Goal: Task Accomplishment & Management: Complete application form

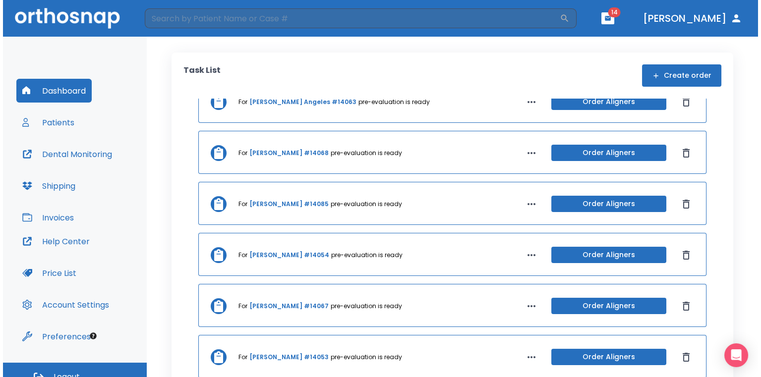
scroll to position [198, 0]
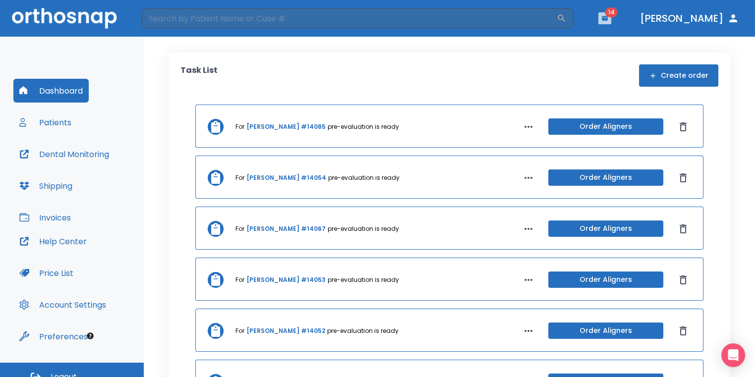
click at [608, 18] on icon "button" at bounding box center [605, 18] width 6 height 4
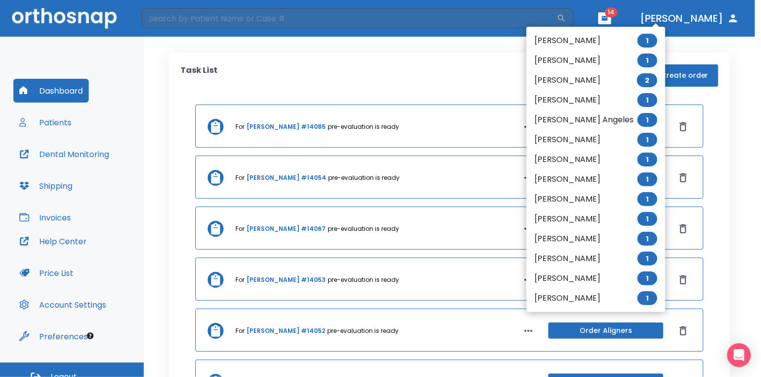
click at [602, 34] on li "[PERSON_NAME] 1" at bounding box center [596, 41] width 139 height 20
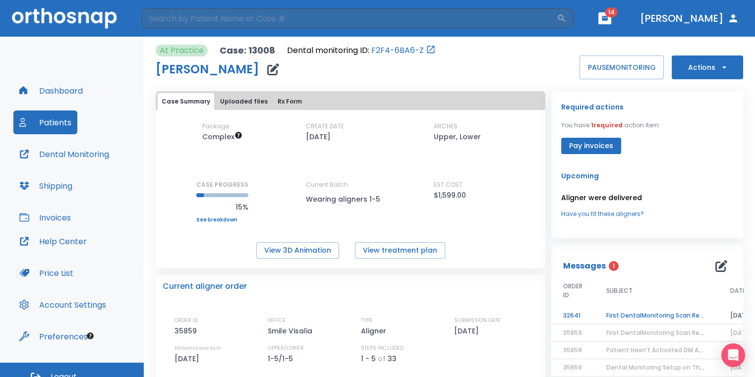
click at [674, 313] on td "First DentalMonitoring Scan Review!" at bounding box center [656, 315] width 124 height 17
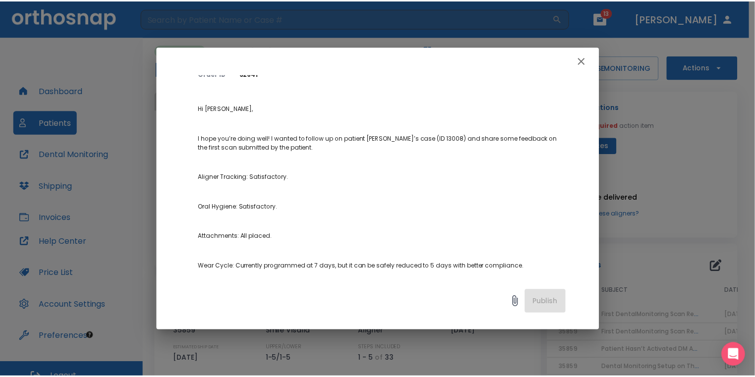
scroll to position [75, 0]
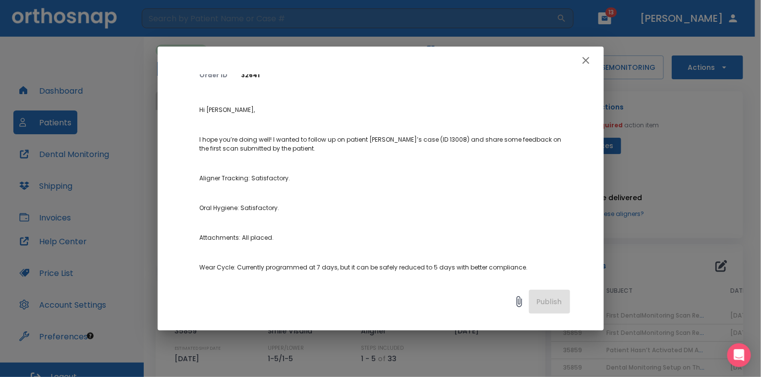
click at [588, 61] on icon "button" at bounding box center [586, 61] width 12 height 12
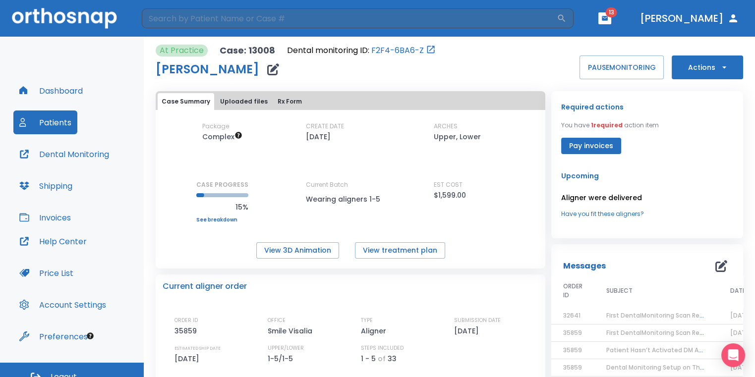
click at [611, 22] on button "button" at bounding box center [604, 18] width 13 height 12
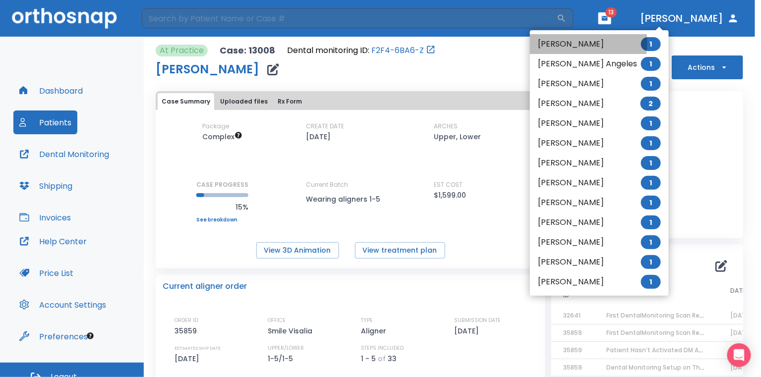
click at [578, 43] on li "[PERSON_NAME] 1" at bounding box center [599, 44] width 139 height 20
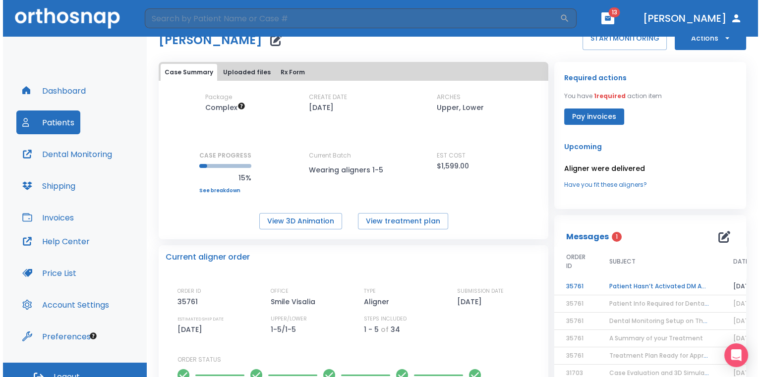
scroll to position [50, 0]
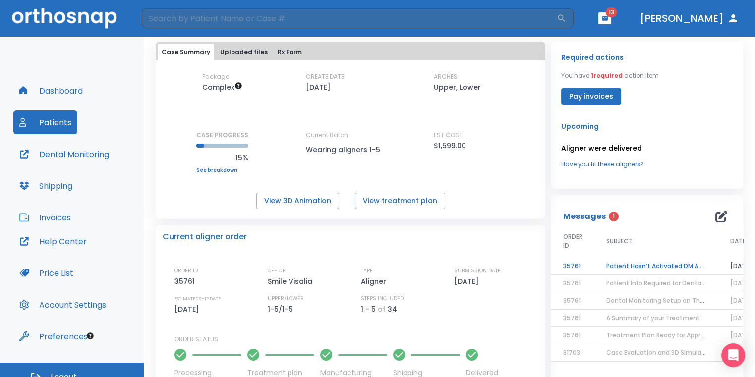
click at [602, 262] on td "Patient Hasn’t Activated DM App yet!" at bounding box center [656, 266] width 124 height 17
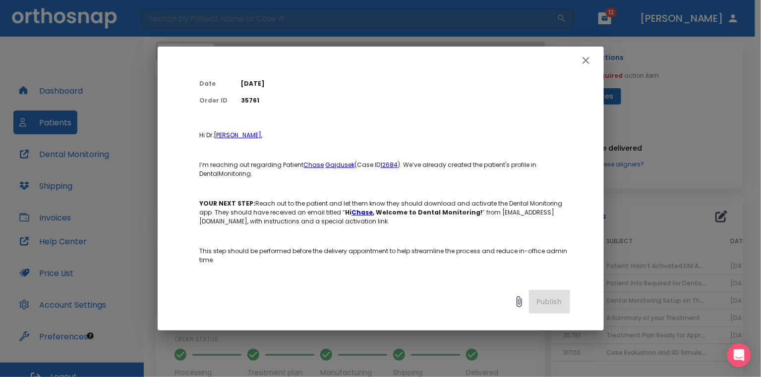
click at [582, 59] on icon "button" at bounding box center [586, 61] width 12 height 12
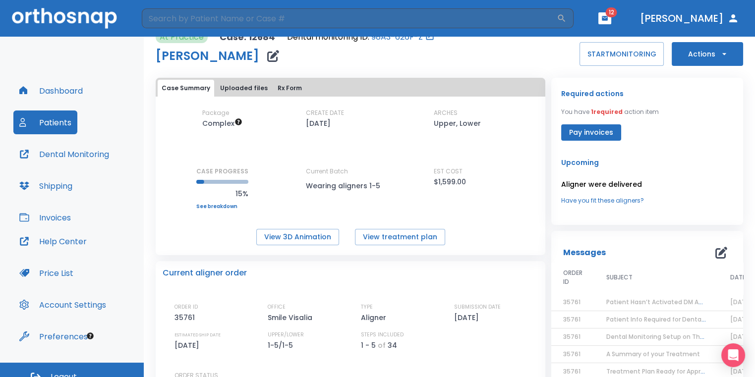
scroll to position [0, 0]
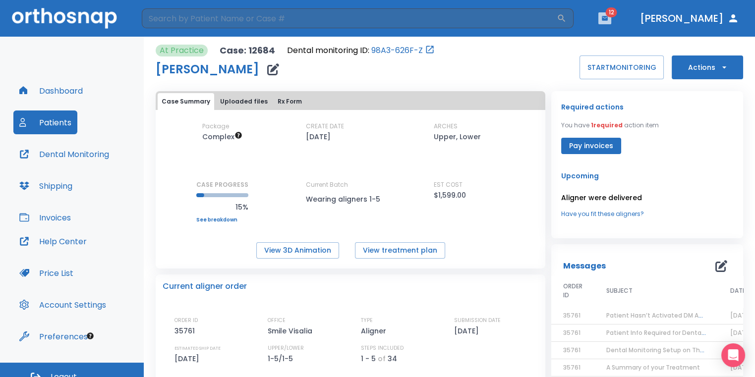
click at [608, 17] on icon "button" at bounding box center [604, 18] width 7 height 7
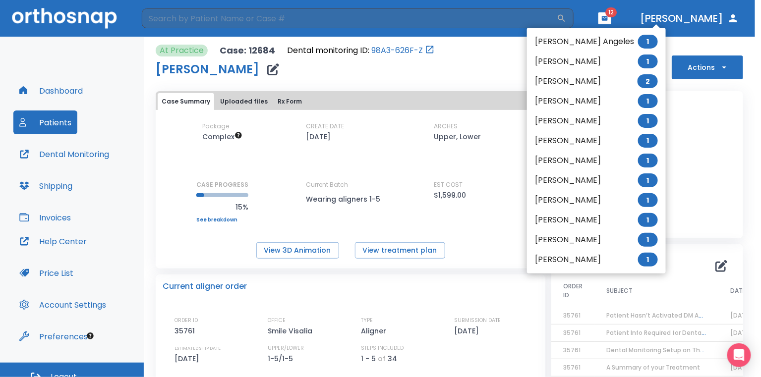
click at [503, 50] on div at bounding box center [380, 188] width 761 height 377
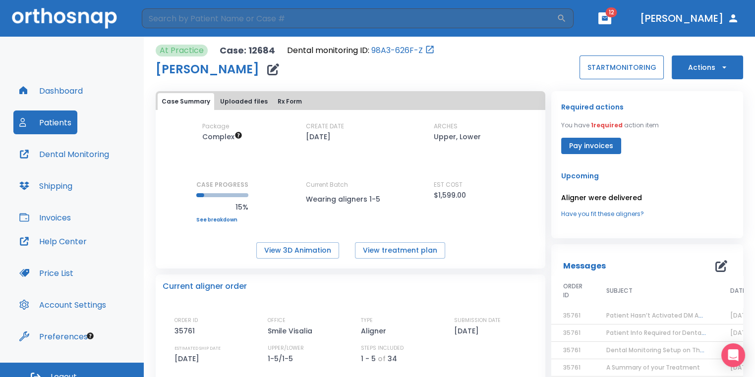
click at [605, 66] on button "START MONITORING" at bounding box center [622, 68] width 84 height 24
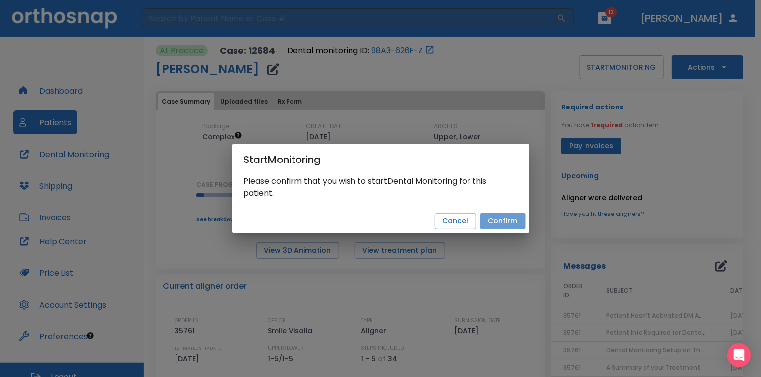
click at [499, 226] on button "Confirm" at bounding box center [502, 221] width 45 height 16
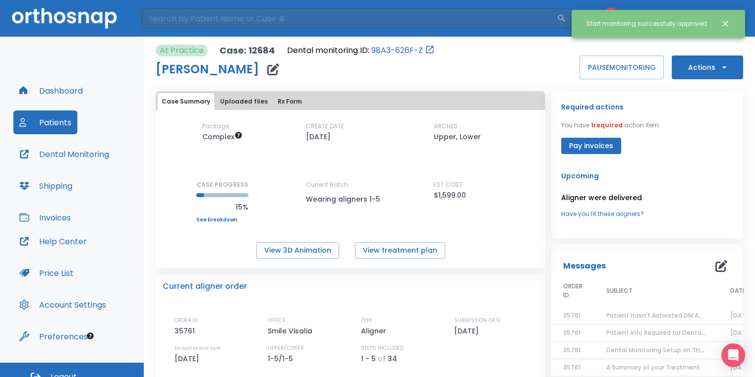
click at [726, 20] on icon "Close notification" at bounding box center [725, 24] width 10 height 10
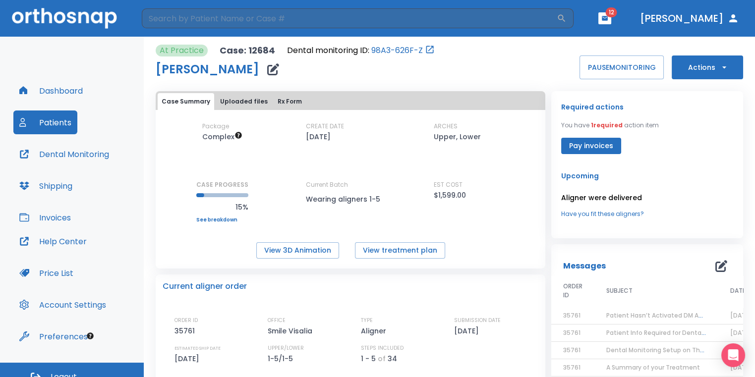
click at [608, 20] on icon "button" at bounding box center [605, 18] width 6 height 4
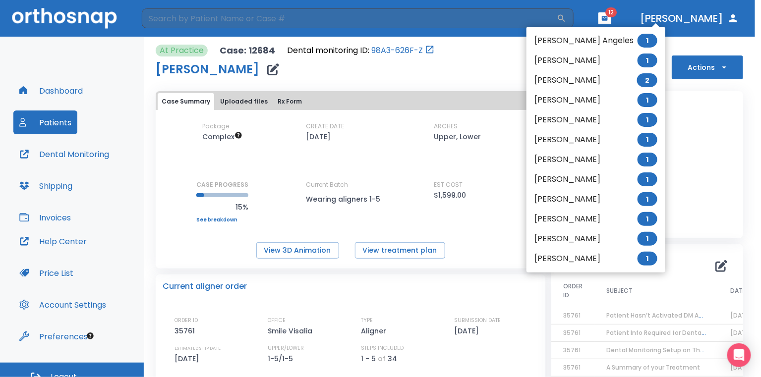
click at [558, 42] on li "[PERSON_NAME] Angeles 1" at bounding box center [596, 41] width 139 height 20
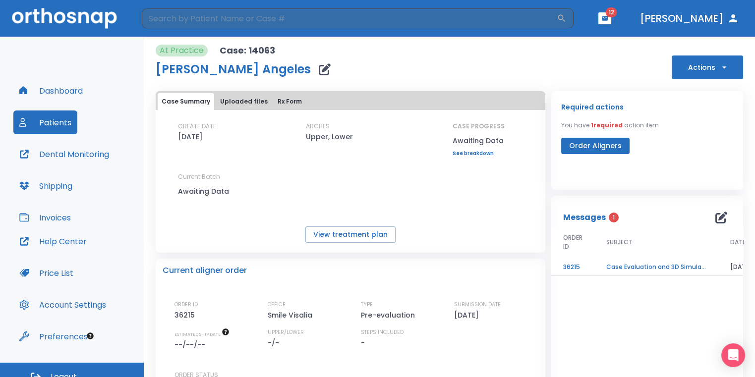
click at [662, 257] on th "SUBJECT" at bounding box center [656, 244] width 124 height 32
click at [625, 270] on td "Case Evaluation and 3D Simulation Ready" at bounding box center [656, 267] width 124 height 17
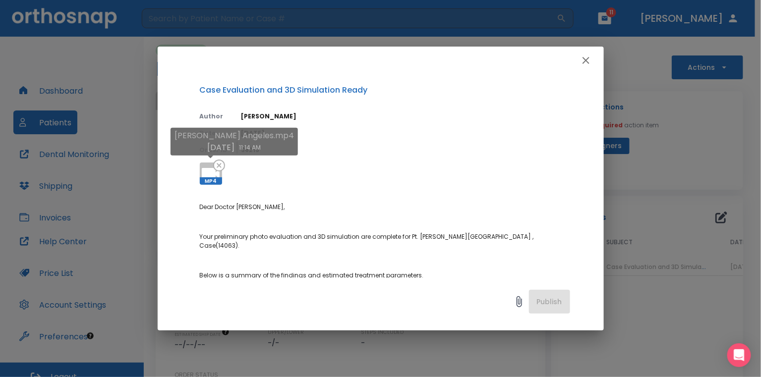
click at [207, 162] on div "[PERSON_NAME] Angeles.mp4 [DATE] 11:14 AM" at bounding box center [234, 145] width 127 height 35
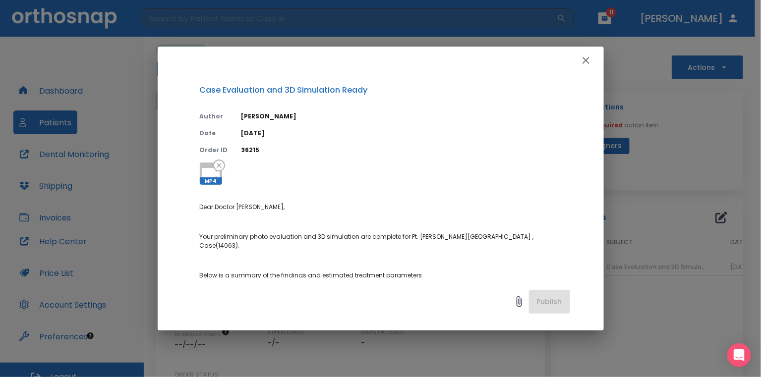
click at [662, 98] on div "Case Evaluation and 3D Simulation Ready Author [PERSON_NAME] Date [DATE] Order …" at bounding box center [380, 188] width 761 height 377
click at [587, 60] on icon "button" at bounding box center [586, 60] width 7 height 7
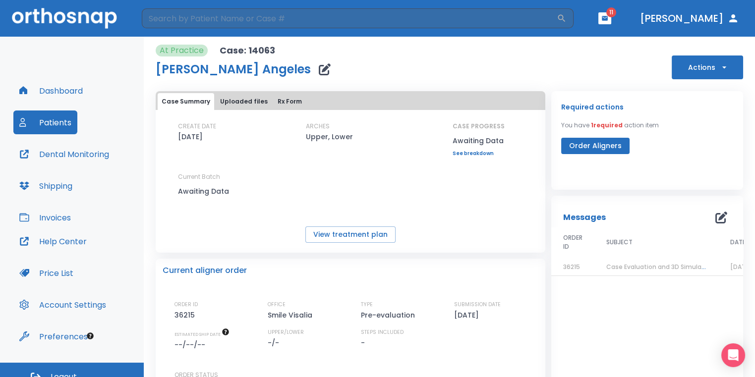
click at [611, 21] on button "button" at bounding box center [604, 18] width 13 height 12
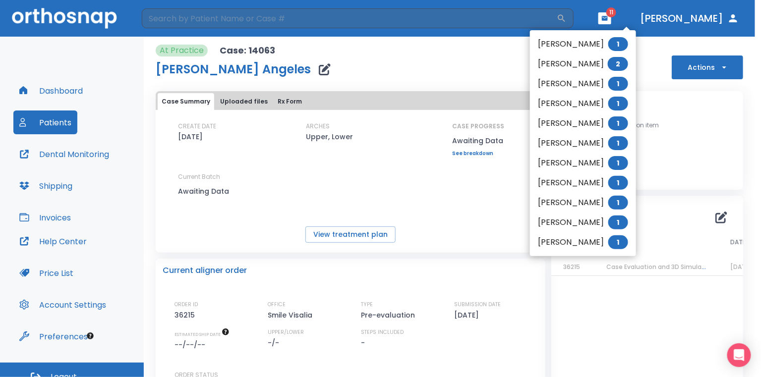
click at [609, 38] on li "[PERSON_NAME] 1" at bounding box center [583, 44] width 106 height 20
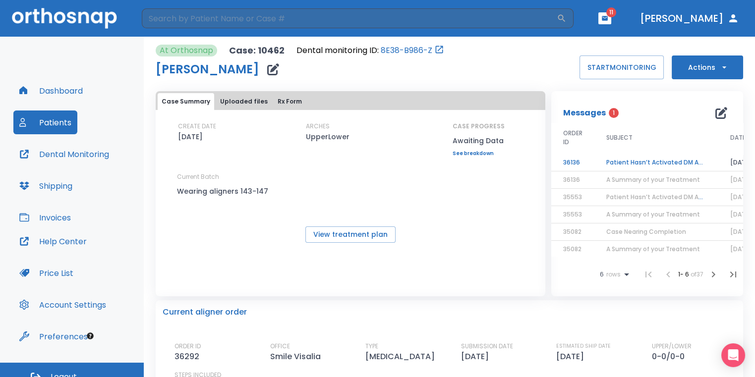
click at [643, 161] on td "Patient Hasn’t Activated DM App yet!" at bounding box center [656, 162] width 124 height 17
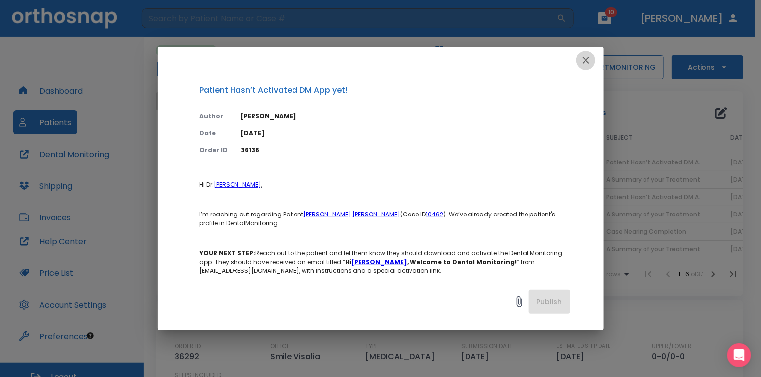
click at [583, 60] on icon "button" at bounding box center [586, 61] width 12 height 12
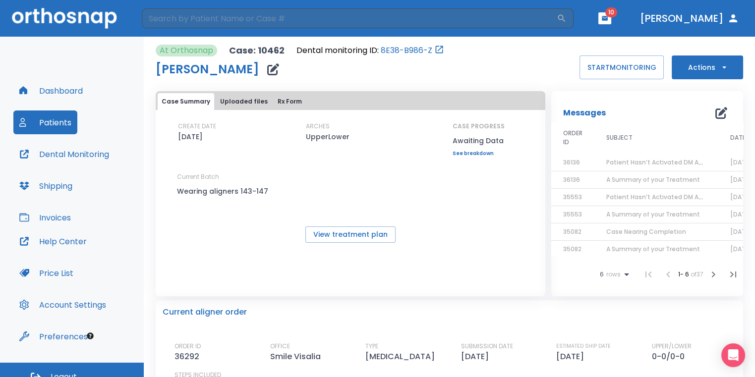
click at [608, 17] on icon "button" at bounding box center [604, 18] width 7 height 7
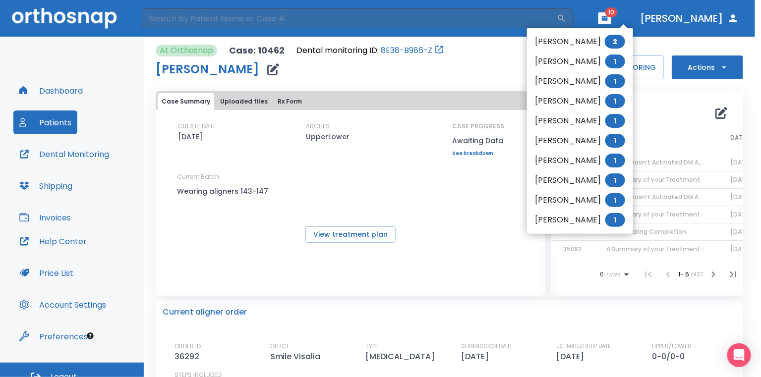
click at [577, 43] on li "[PERSON_NAME] 2" at bounding box center [580, 42] width 106 height 20
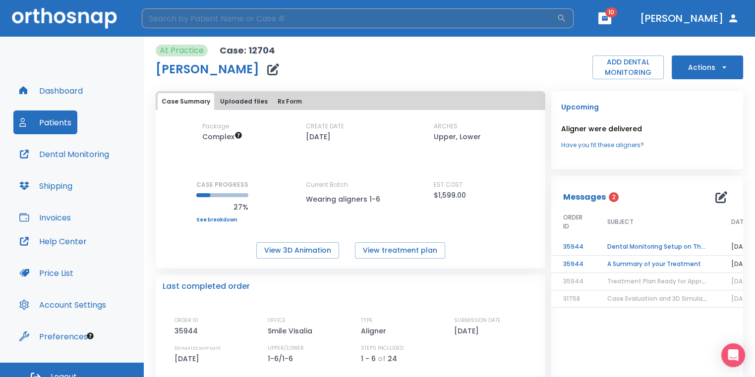
click at [293, 25] on input "search" at bounding box center [349, 18] width 415 height 20
type input "[PERSON_NAME]"
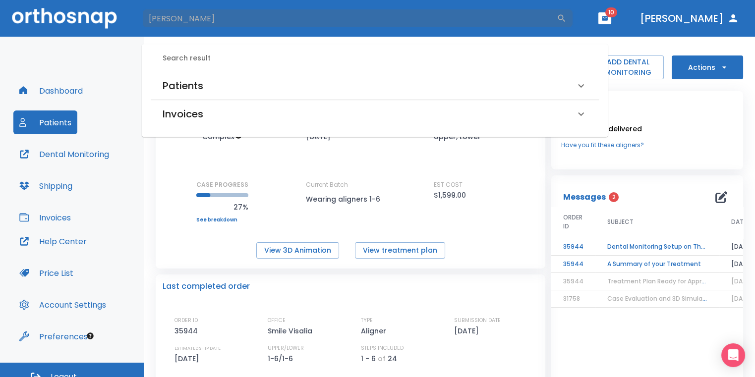
click at [269, 96] on div "Patients" at bounding box center [375, 86] width 448 height 28
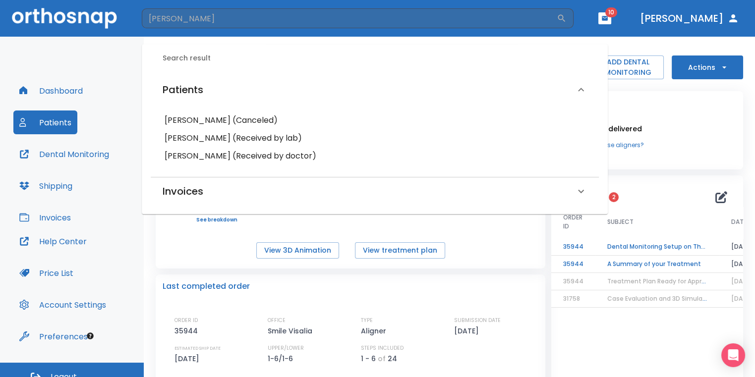
click at [229, 137] on h6 "[PERSON_NAME] (Received by lab)" at bounding box center [375, 138] width 420 height 14
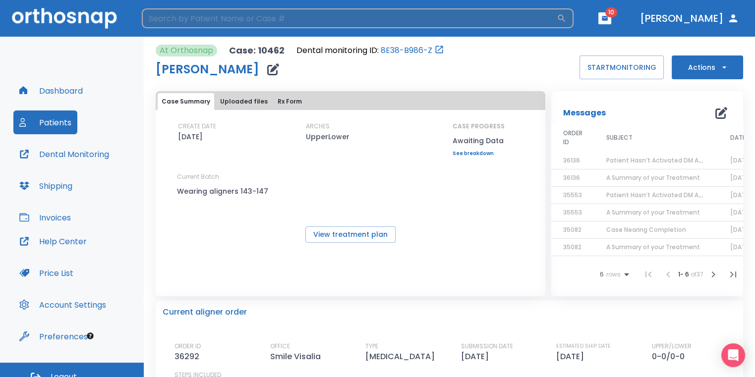
click at [557, 16] on input "search" at bounding box center [349, 18] width 415 height 20
type input "[PERSON_NAME]"
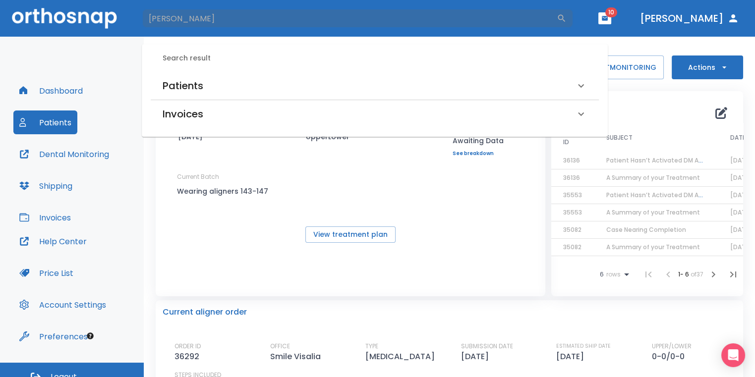
click at [357, 94] on div "Patients" at bounding box center [375, 86] width 448 height 28
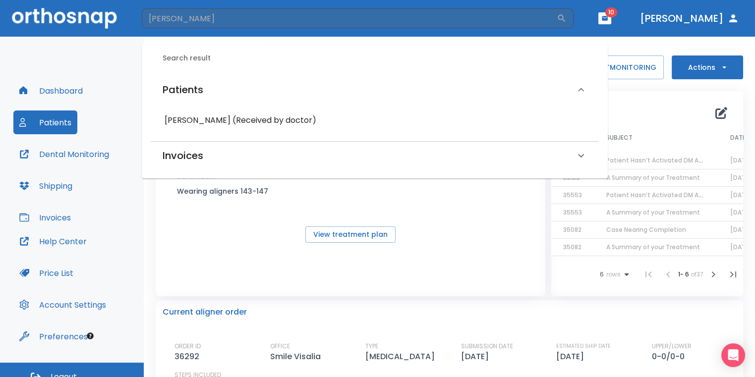
drag, startPoint x: 310, startPoint y: 121, endPoint x: 303, endPoint y: 119, distance: 7.6
click at [309, 121] on h6 "[PERSON_NAME] (Received by doctor)" at bounding box center [375, 121] width 420 height 14
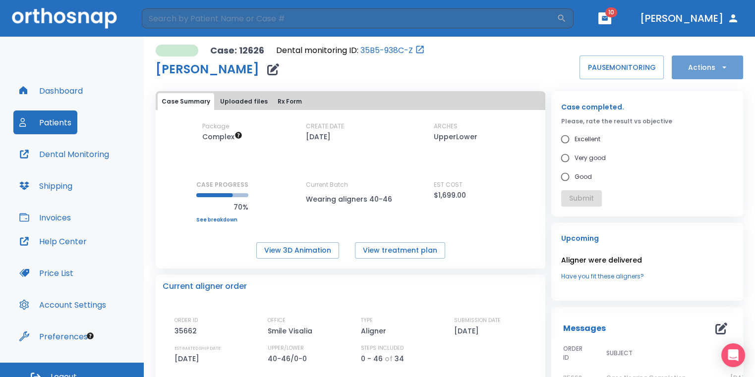
click at [685, 69] on button "Actions" at bounding box center [707, 68] width 71 height 24
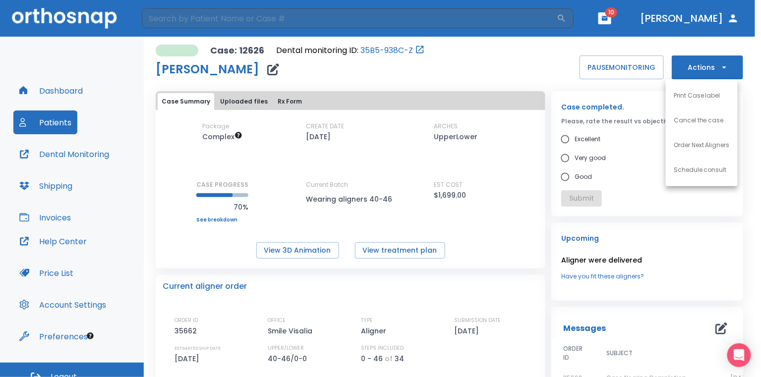
click at [688, 149] on p "Order Next Aligners" at bounding box center [702, 145] width 56 height 9
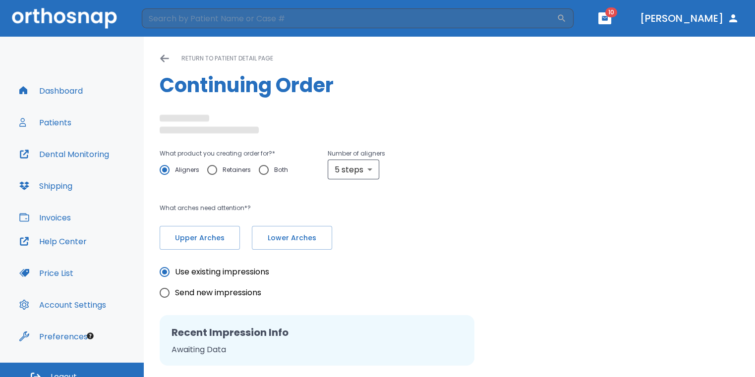
scroll to position [50, 0]
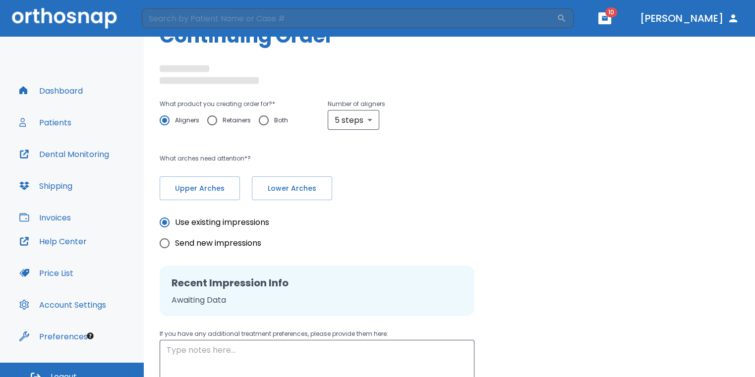
radio input "false"
radio input "true"
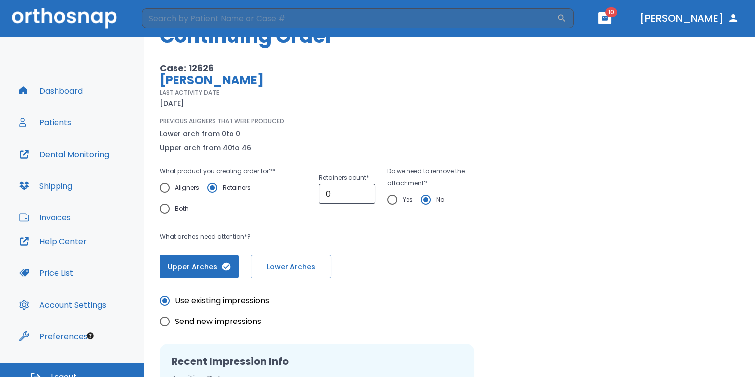
scroll to position [212, 0]
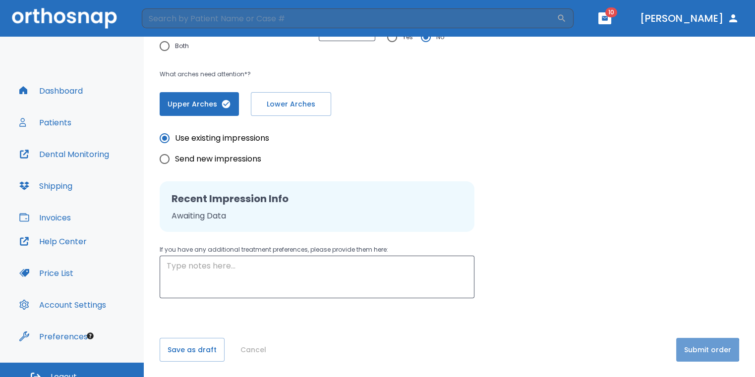
click at [696, 350] on button "Submit order" at bounding box center [707, 350] width 63 height 24
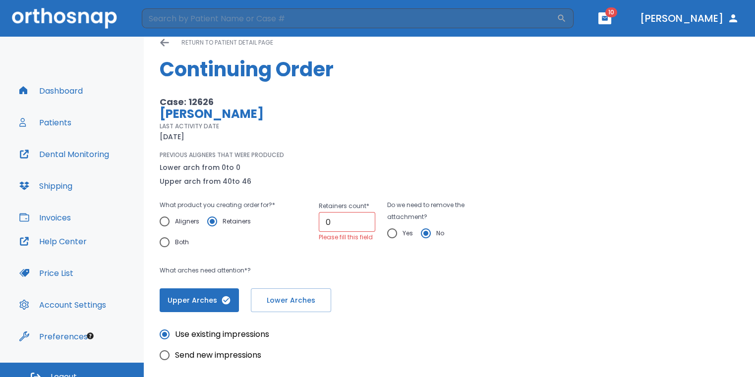
scroll to position [0, 0]
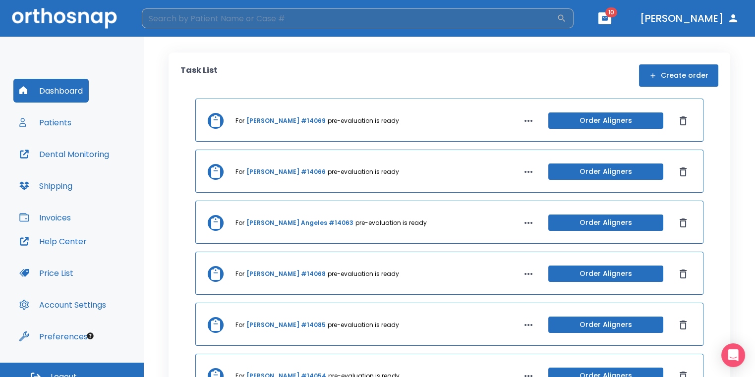
click at [385, 26] on input "search" at bounding box center [349, 18] width 415 height 20
type input "[PERSON_NAME]"
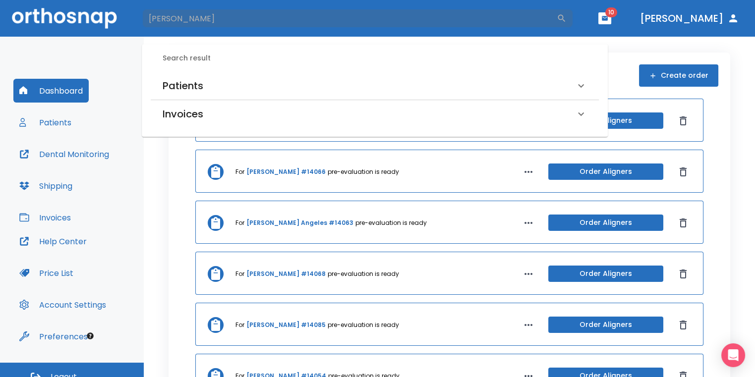
click at [211, 78] on div "Patients" at bounding box center [369, 86] width 413 height 16
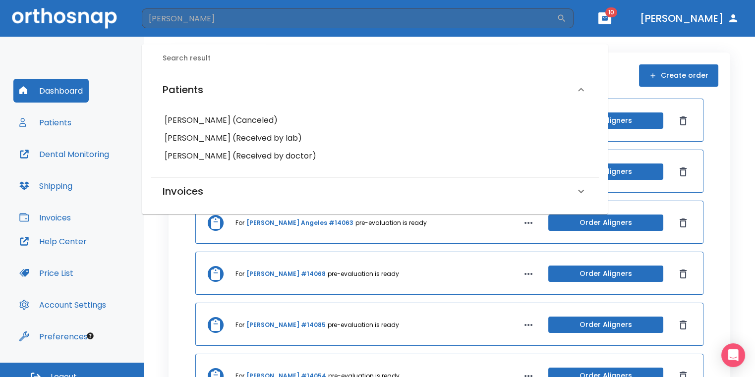
click at [216, 137] on h6 "[PERSON_NAME] (Received by lab)" at bounding box center [375, 138] width 420 height 14
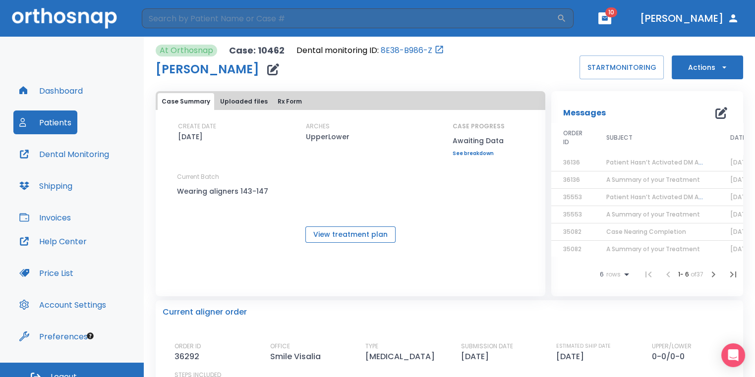
click at [371, 239] on button "View treatment plan" at bounding box center [350, 235] width 90 height 16
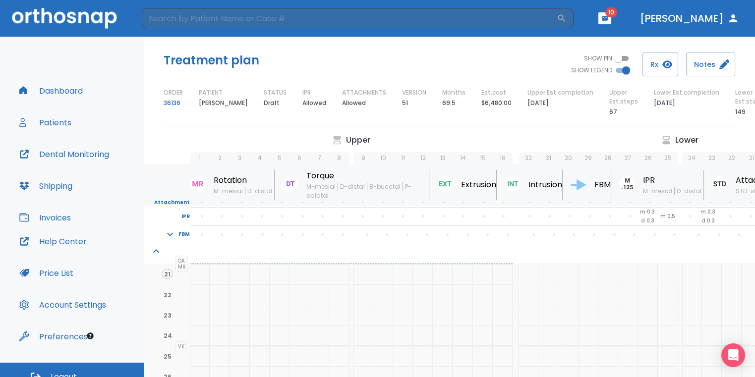
scroll to position [12, 0]
